Goal: Information Seeking & Learning: Learn about a topic

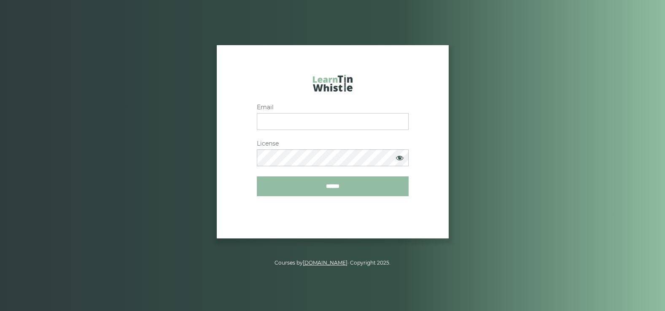
type input "**********"
click at [339, 185] on input "******" at bounding box center [333, 186] width 152 height 20
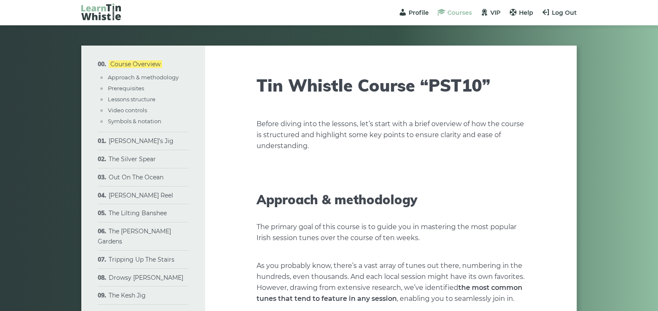
click at [456, 9] on span "Courses" at bounding box center [460, 13] width 24 height 8
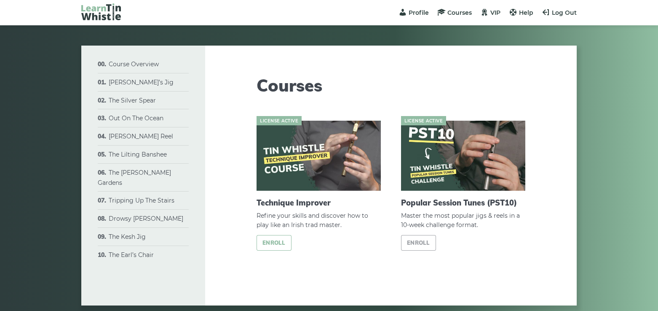
click at [280, 241] on link "Enroll" at bounding box center [274, 243] width 35 height 16
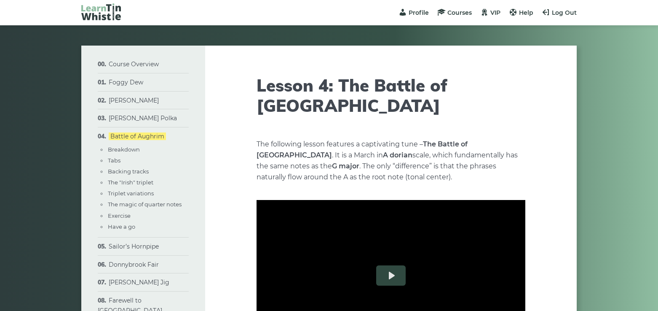
type input "****"
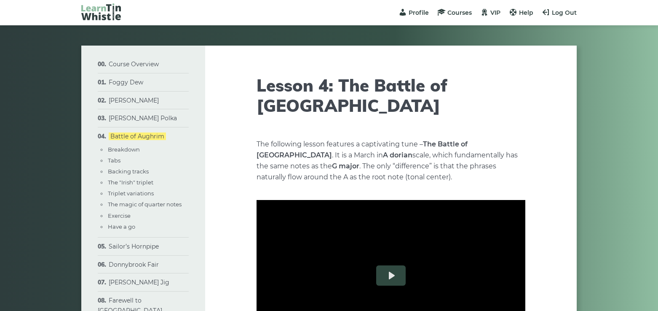
type input "****"
click at [126, 216] on link "Exercise" at bounding box center [119, 215] width 23 height 7
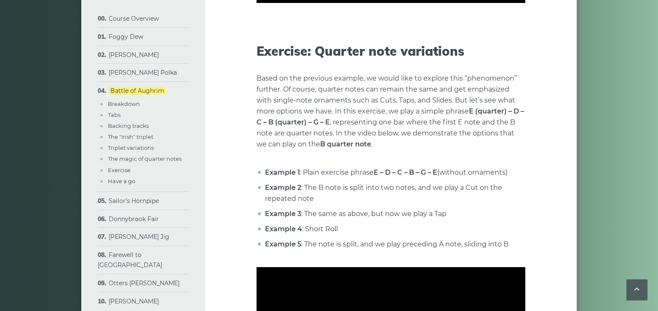
scroll to position [3135, 0]
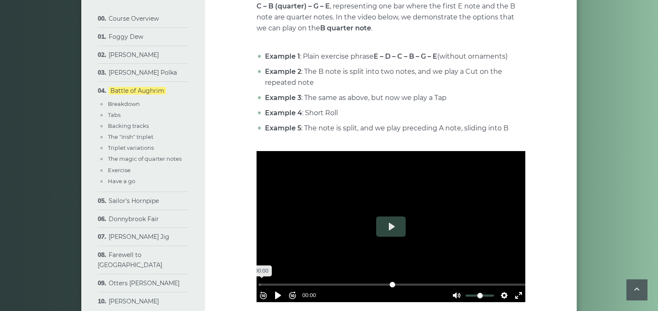
click at [266, 280] on input "Seek" at bounding box center [393, 284] width 268 height 8
click at [394, 216] on button "Play" at bounding box center [391, 226] width 30 height 20
click at [282, 288] on button "Pause Play" at bounding box center [277, 294] width 13 height 13
click at [283, 288] on button "Pause Play" at bounding box center [277, 294] width 13 height 13
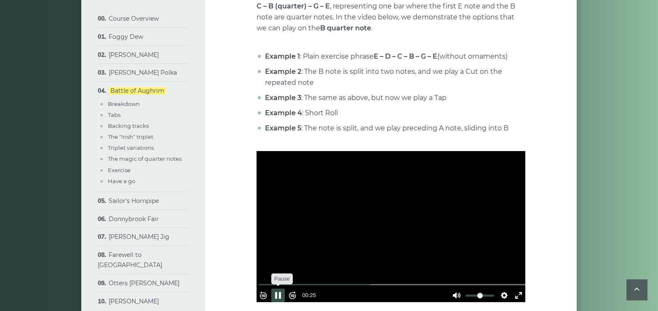
click at [281, 288] on button "Pause Play" at bounding box center [277, 294] width 13 height 13
click at [268, 288] on button "Rewind 10s" at bounding box center [263, 294] width 13 height 13
click at [282, 288] on button "Pause Play" at bounding box center [277, 294] width 13 height 13
click at [283, 288] on button "Pause Play" at bounding box center [277, 294] width 13 height 13
click at [282, 288] on button "Pause Play" at bounding box center [277, 294] width 13 height 13
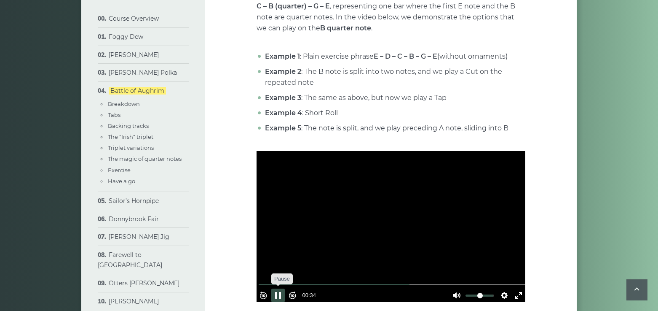
click at [282, 288] on button "Pause Play" at bounding box center [277, 294] width 13 height 13
click at [269, 288] on button "Rewind 10s" at bounding box center [263, 294] width 13 height 13
click at [280, 288] on button "Pause Play" at bounding box center [277, 294] width 13 height 13
click at [285, 288] on button "Pause Play" at bounding box center [277, 294] width 13 height 13
click at [268, 288] on button "Rewind 10s" at bounding box center [263, 294] width 13 height 13
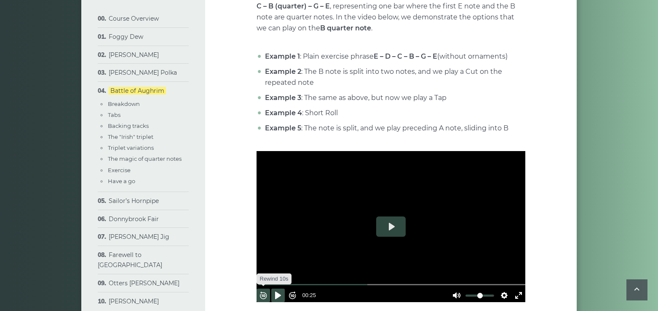
click at [268, 288] on button "Rewind 10s" at bounding box center [263, 294] width 13 height 13
click at [279, 288] on button "Pause Play" at bounding box center [277, 294] width 13 height 13
click at [285, 288] on button "Pause Play" at bounding box center [277, 294] width 13 height 13
click at [270, 288] on button "Rewind 10s" at bounding box center [263, 294] width 13 height 13
click at [277, 288] on button "Pause Play" at bounding box center [277, 294] width 13 height 13
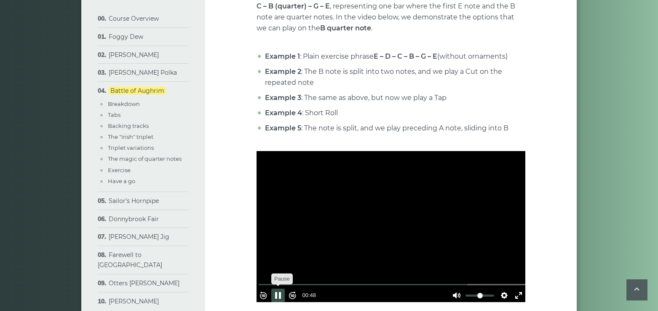
click at [284, 288] on button "Pause Play" at bounding box center [277, 294] width 13 height 13
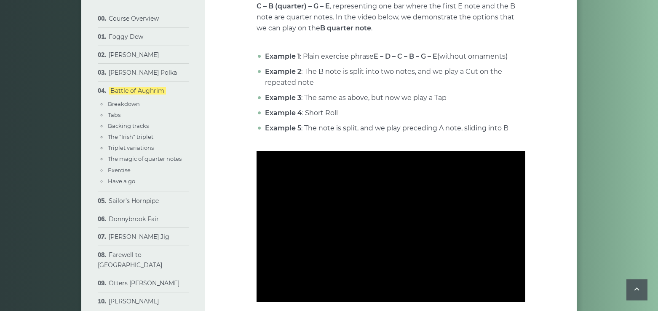
type input "***"
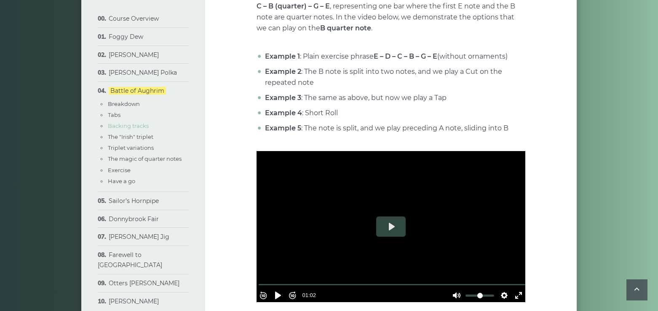
click at [126, 126] on link "Backing tracks" at bounding box center [128, 125] width 41 height 7
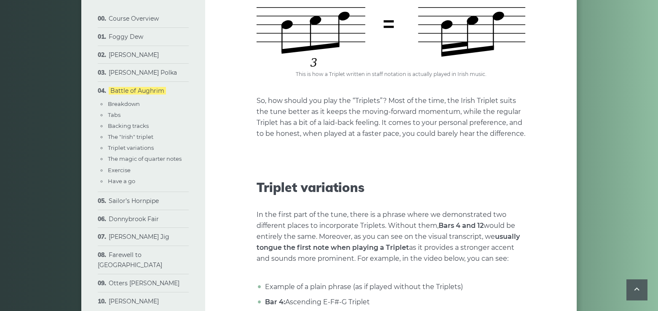
scroll to position [1130, 0]
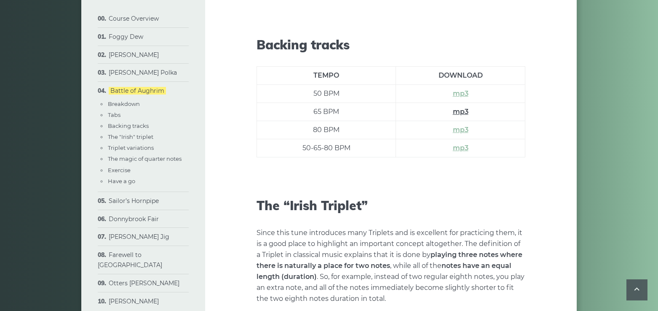
click at [466, 107] on link "mp3" at bounding box center [461, 111] width 16 height 8
click at [122, 70] on link "John Ryan’s Polka" at bounding box center [143, 73] width 68 height 8
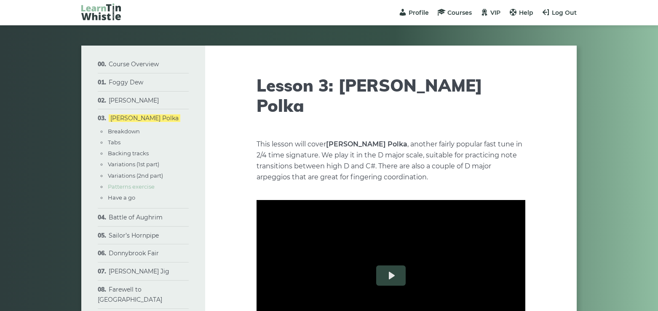
type input "****"
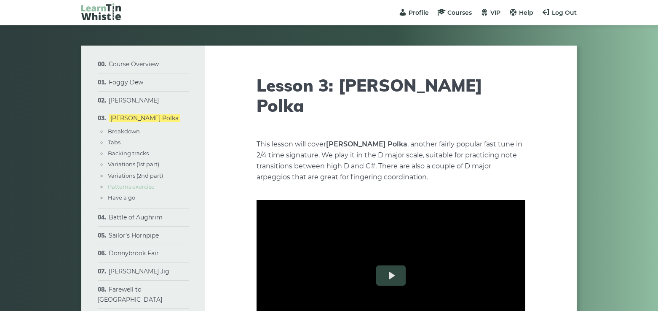
click at [133, 187] on link "Patterns exercise" at bounding box center [131, 186] width 47 height 7
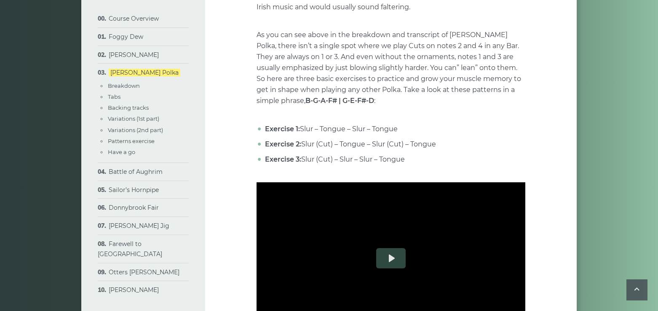
scroll to position [2072, 0]
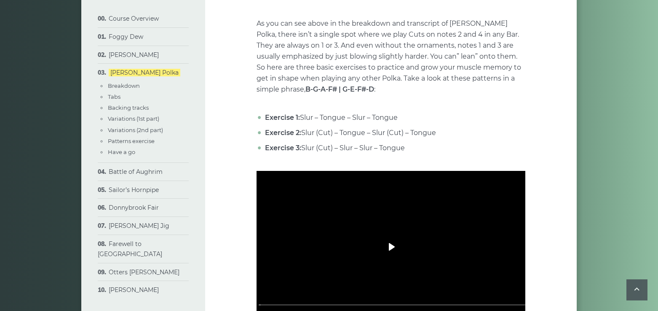
click at [390, 236] on button "Play" at bounding box center [391, 246] width 30 height 20
click at [395, 236] on button "Play" at bounding box center [391, 246] width 30 height 20
type input "***"
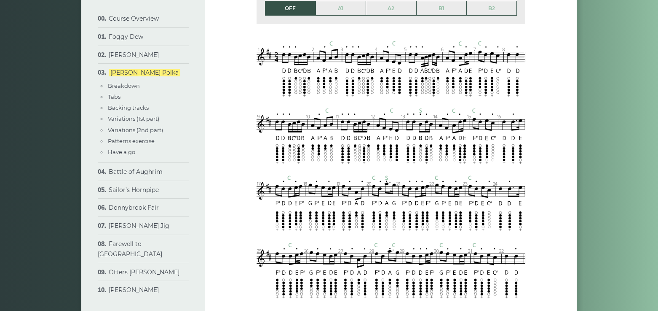
scroll to position [666, 0]
